Goal: Information Seeking & Learning: Learn about a topic

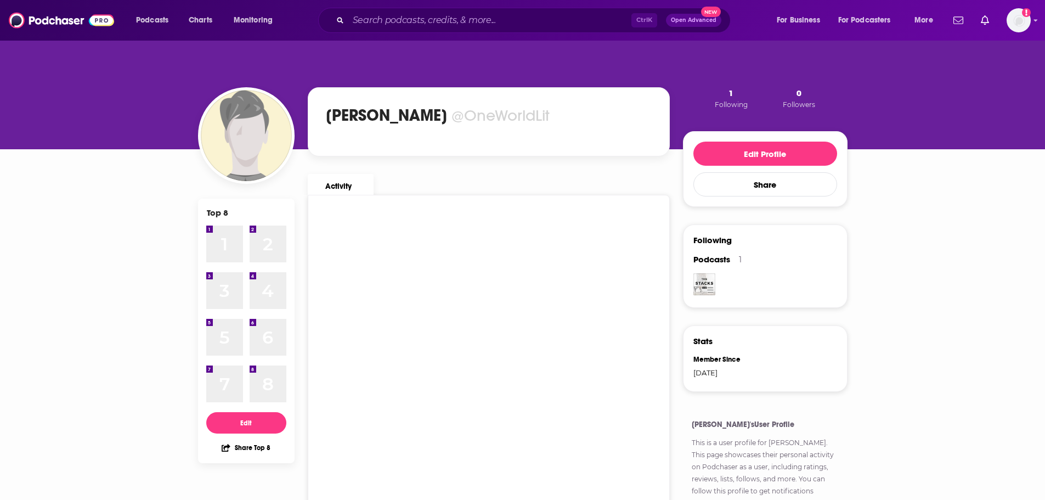
click at [419, 10] on div "Ctrl K Open Advanced New" at bounding box center [524, 20] width 412 height 25
click at [415, 14] on input "Search podcasts, credits, & more..." at bounding box center [489, 21] width 283 height 18
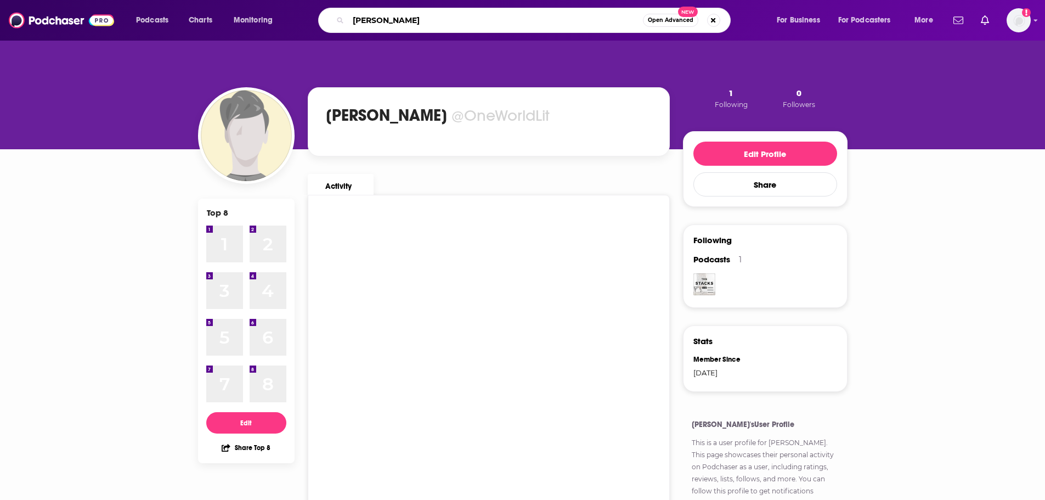
type input "[PERSON_NAME]"
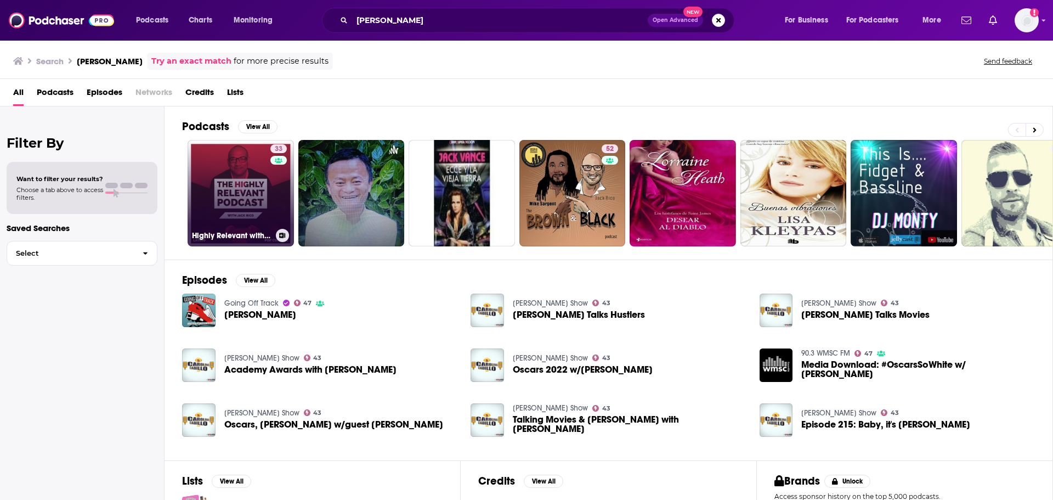
click at [253, 202] on link "33 Highly Relevant with [PERSON_NAME]" at bounding box center [241, 193] width 106 height 106
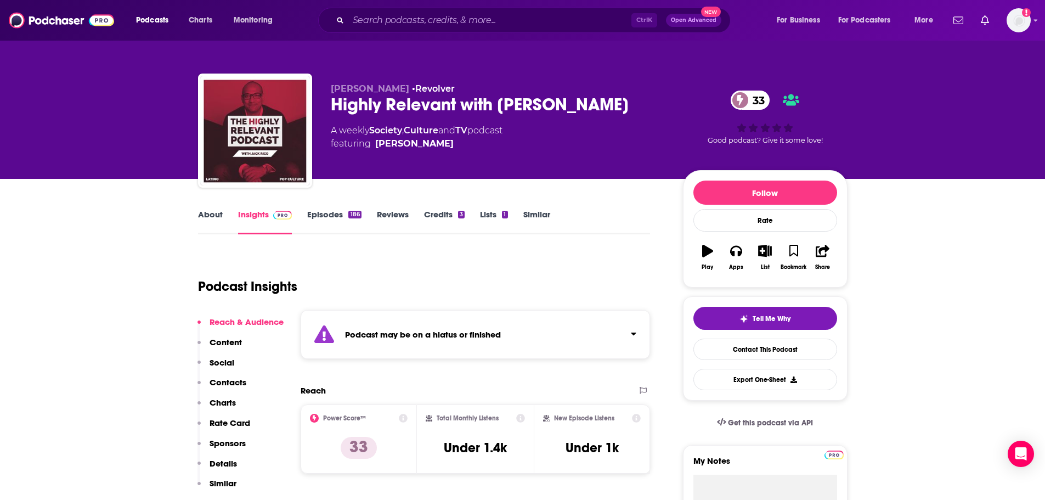
click at [315, 223] on link "Episodes 186" at bounding box center [334, 221] width 54 height 25
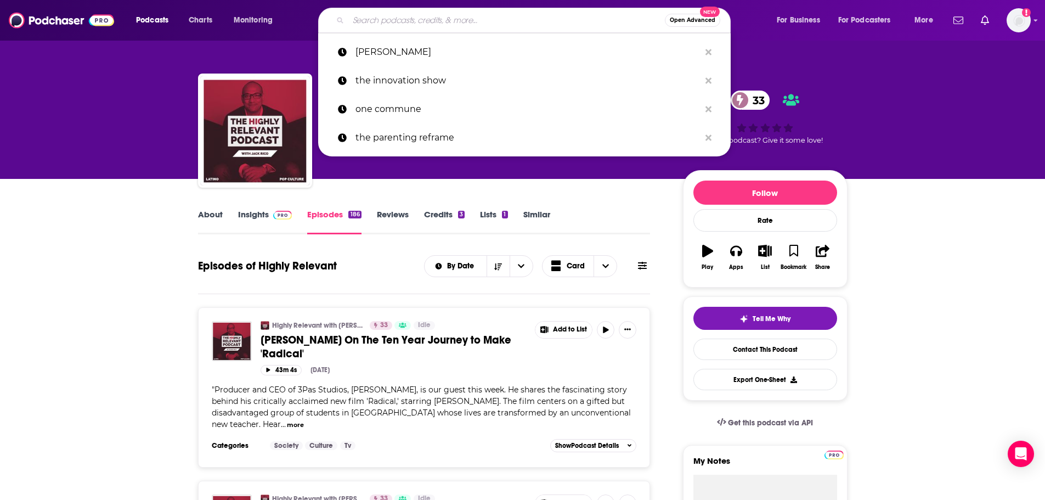
click at [410, 25] on input "Search podcasts, credits, & more..." at bounding box center [506, 21] width 316 height 18
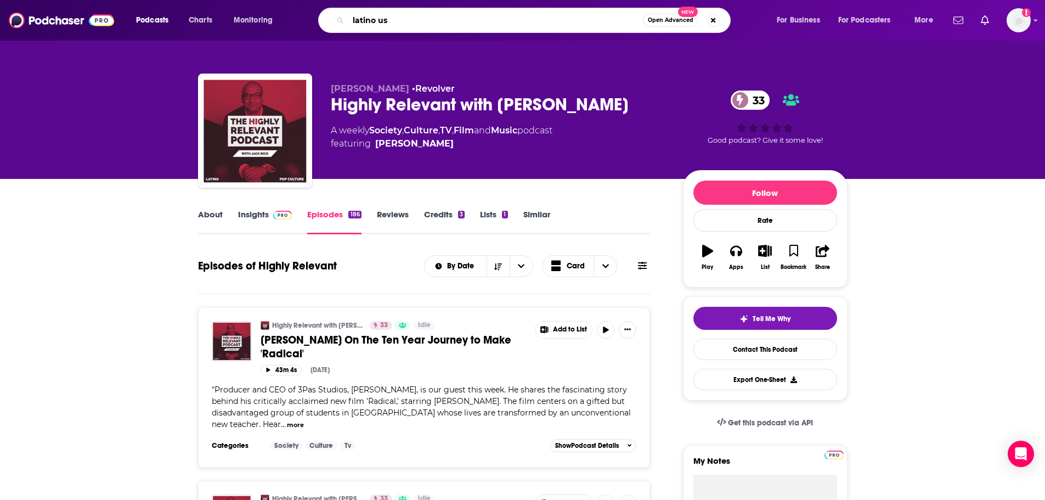
type input "latino [GEOGRAPHIC_DATA]"
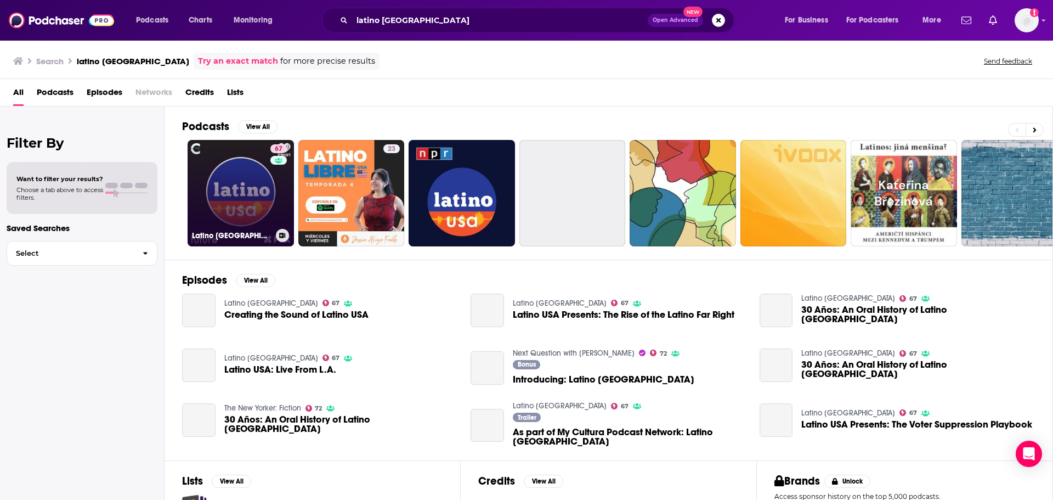
click at [225, 201] on link "67 Latino USA" at bounding box center [241, 193] width 106 height 106
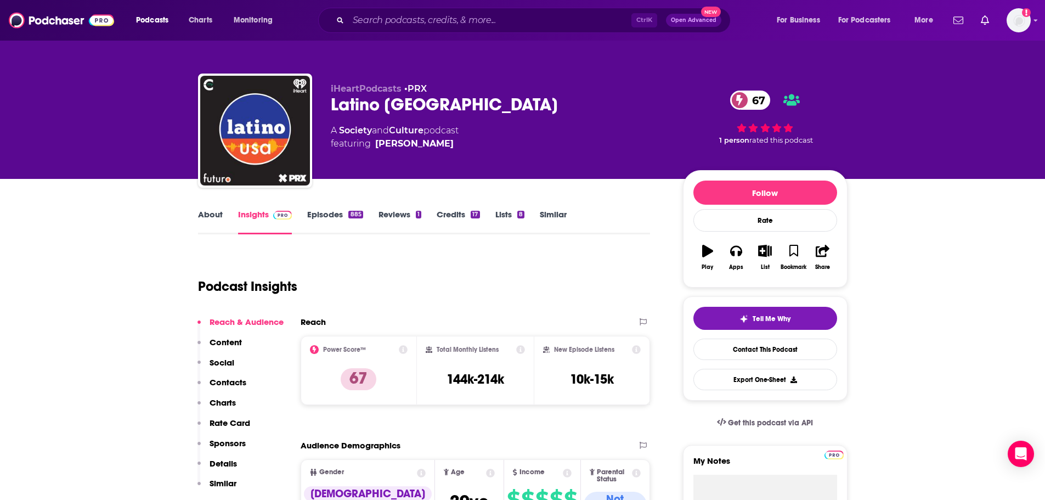
click at [336, 214] on link "Episodes 885" at bounding box center [334, 221] width 55 height 25
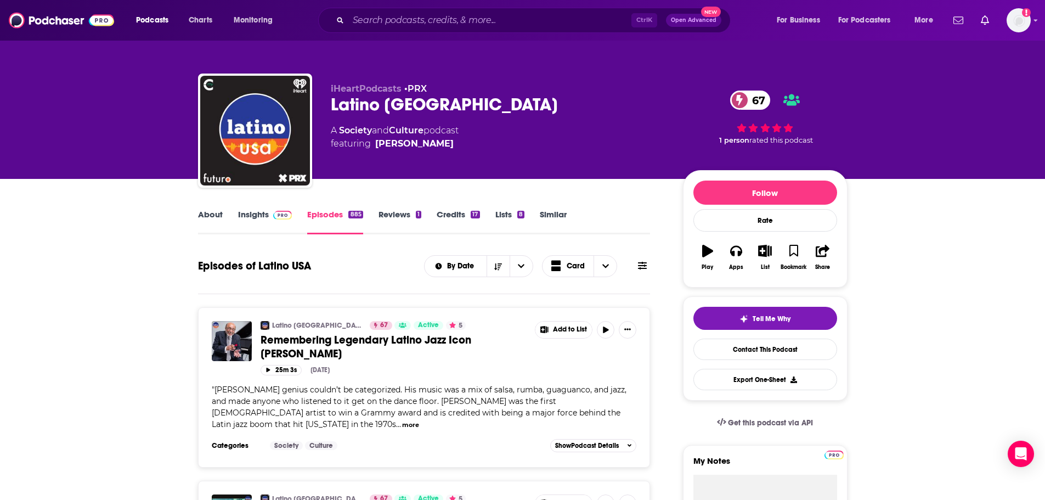
click at [549, 214] on link "Similar" at bounding box center [553, 221] width 27 height 25
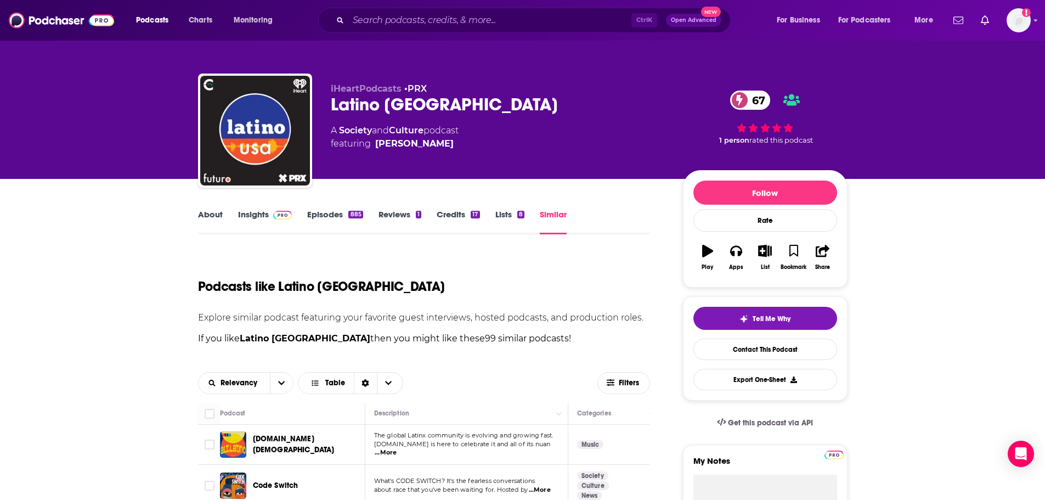
click at [218, 217] on link "About" at bounding box center [210, 221] width 25 height 25
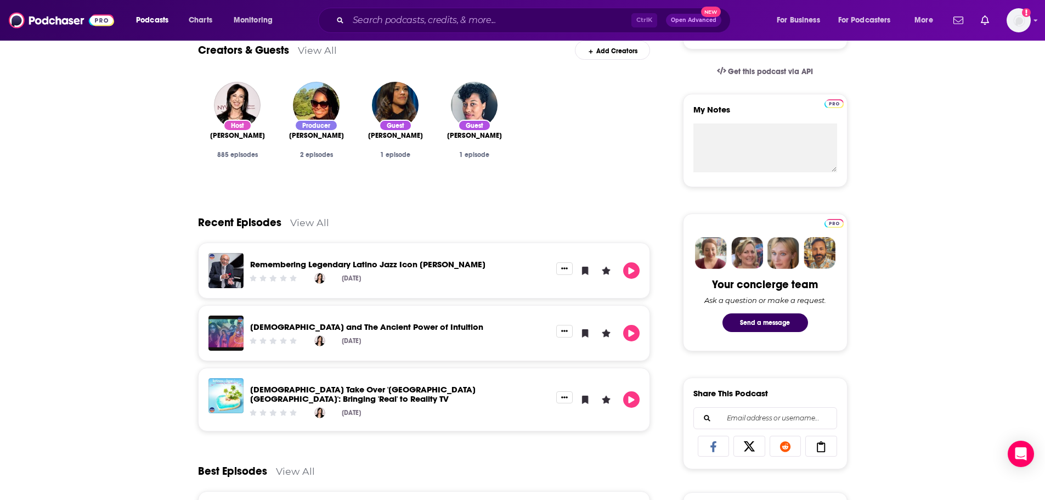
scroll to position [22, 0]
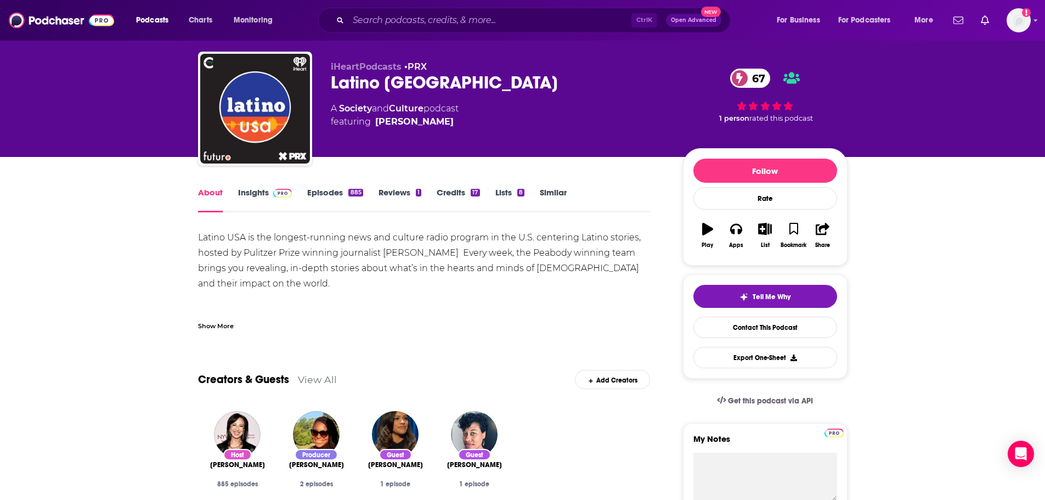
click at [263, 188] on link "Insights" at bounding box center [265, 199] width 54 height 25
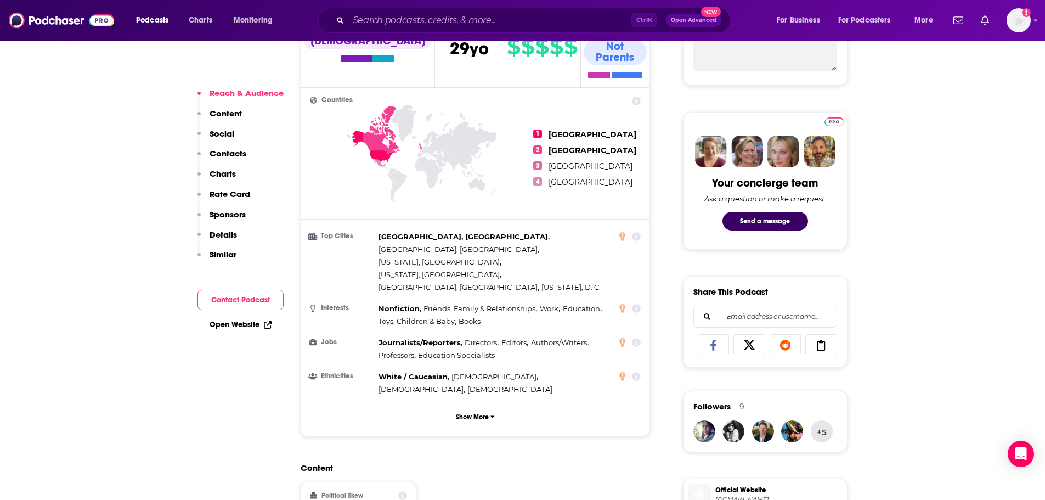
scroll to position [493, 0]
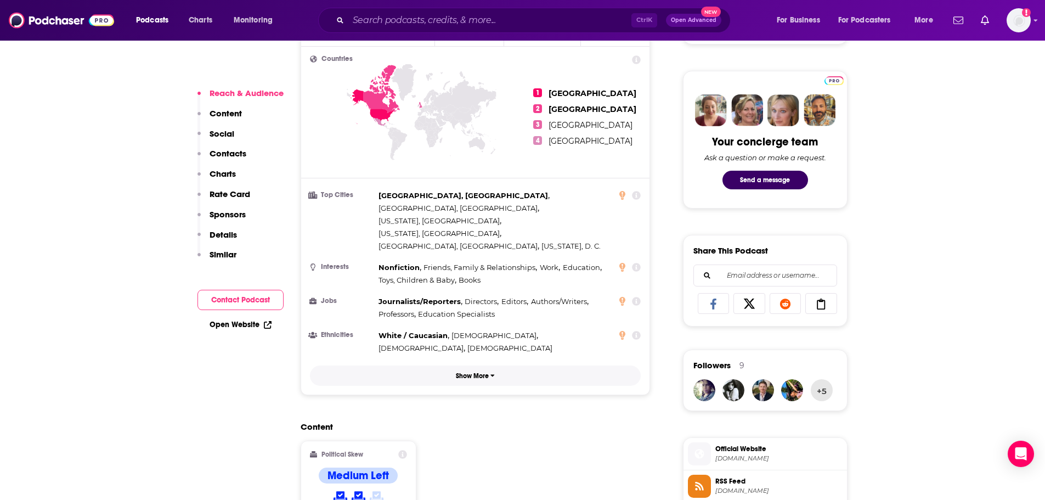
click at [484, 372] on p "Show More" at bounding box center [472, 376] width 33 height 8
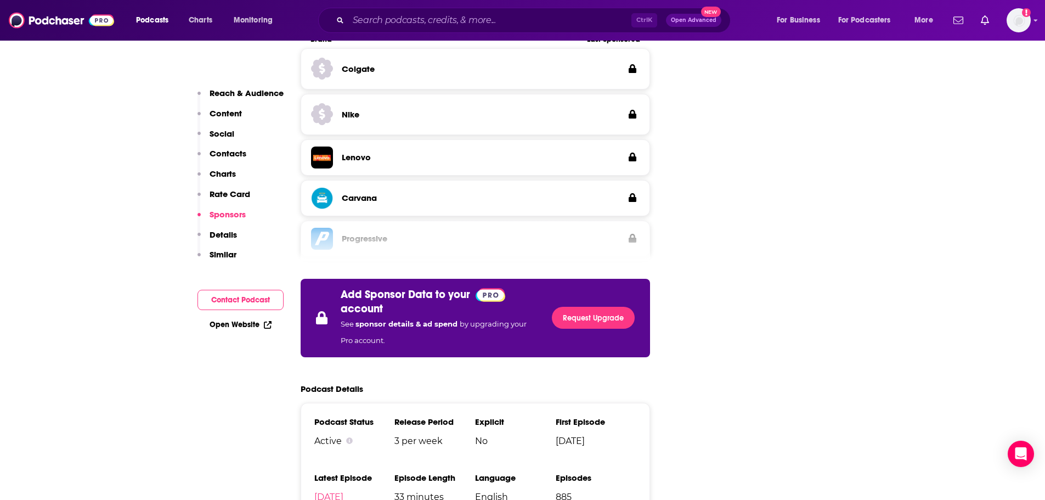
scroll to position [2084, 0]
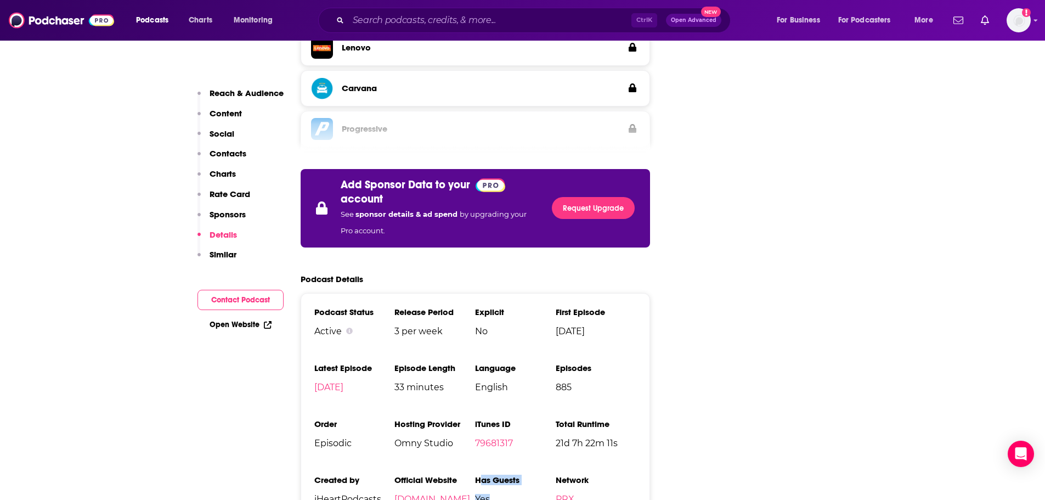
drag, startPoint x: 481, startPoint y: 398, endPoint x: 492, endPoint y: 424, distance: 28.5
click at [492, 474] on li "Has Guests Yes" at bounding box center [515, 493] width 81 height 38
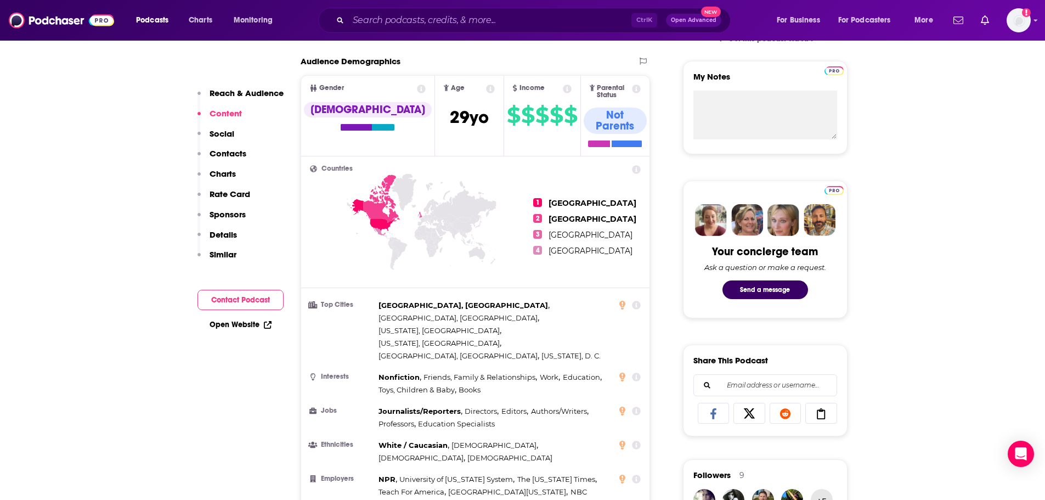
scroll to position [0, 0]
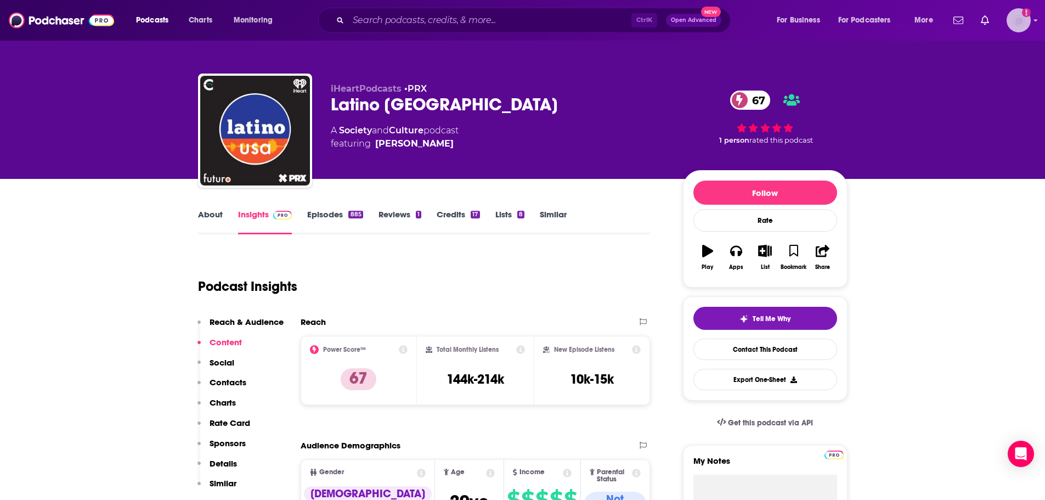
click at [1018, 16] on img "Logged in as OneWorldLit" at bounding box center [1018, 20] width 24 height 24
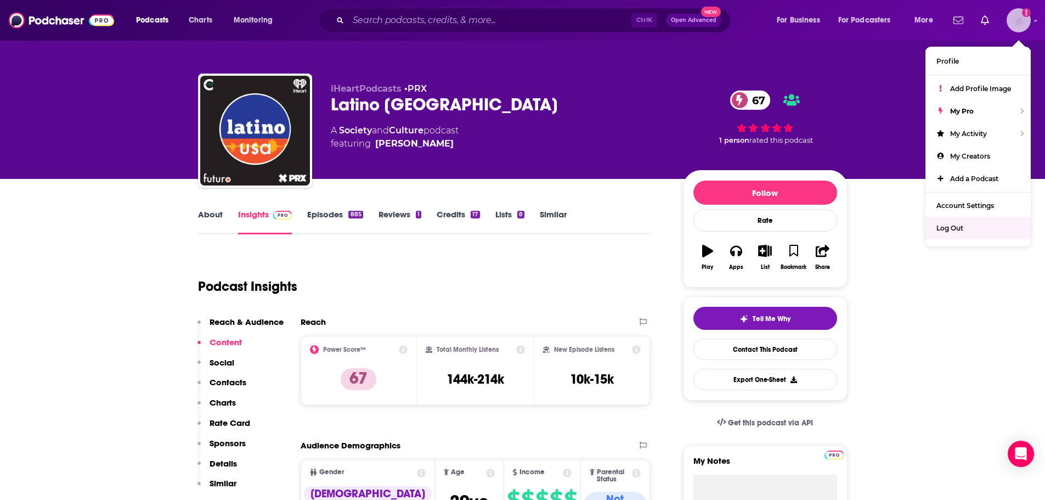
click at [954, 230] on span "Log Out" at bounding box center [949, 228] width 27 height 8
